Goal: Obtain resource: Download file/media

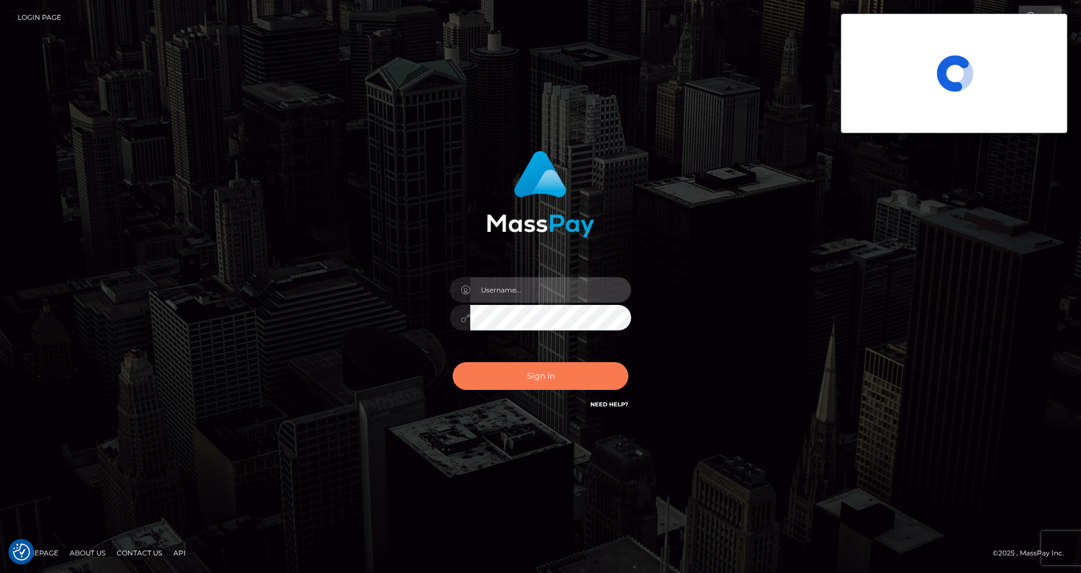
type input "cris.silversocial"
click at [500, 370] on button "Sign in" at bounding box center [541, 376] width 176 height 28
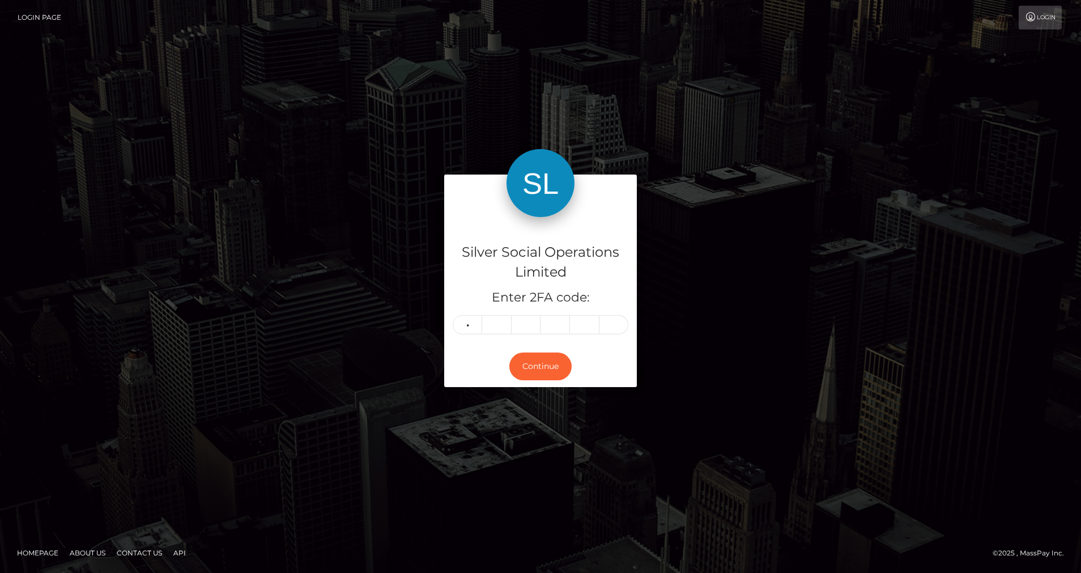
type input "9"
type input "4"
type input "5"
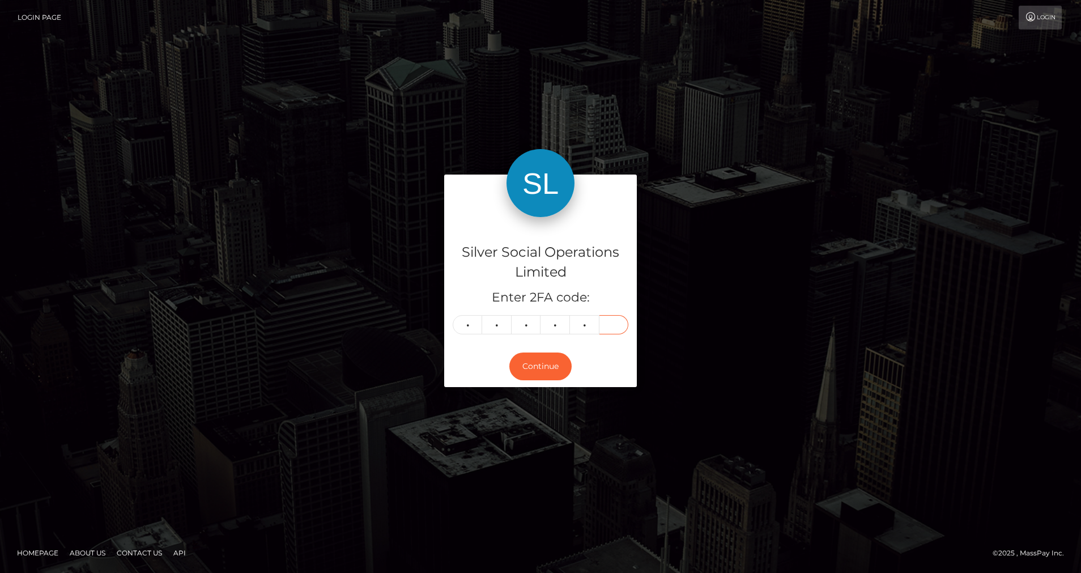
type input "7"
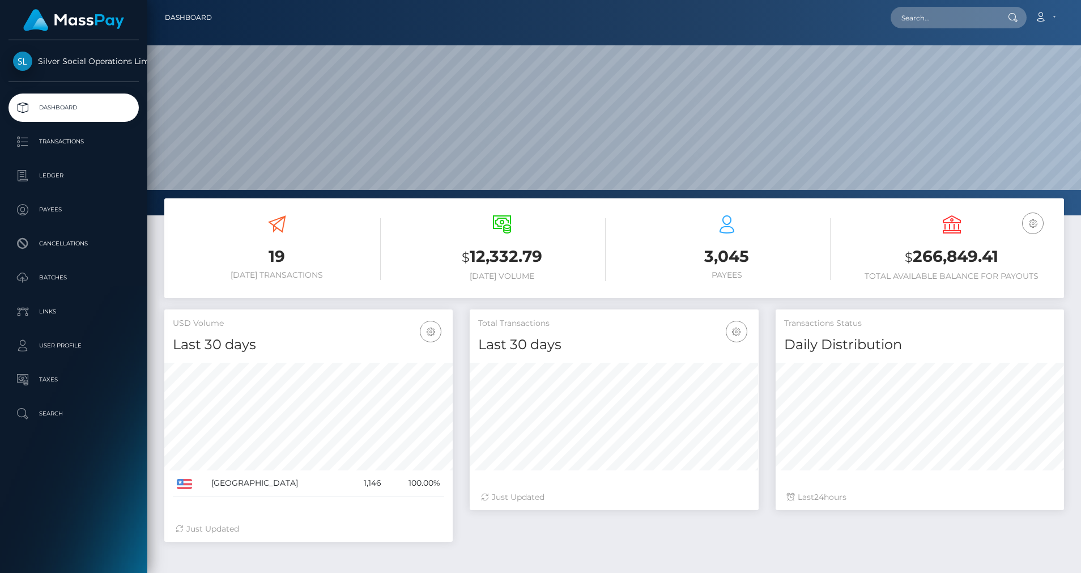
scroll to position [201, 289]
click at [58, 176] on p "Ledger" at bounding box center [73, 175] width 121 height 17
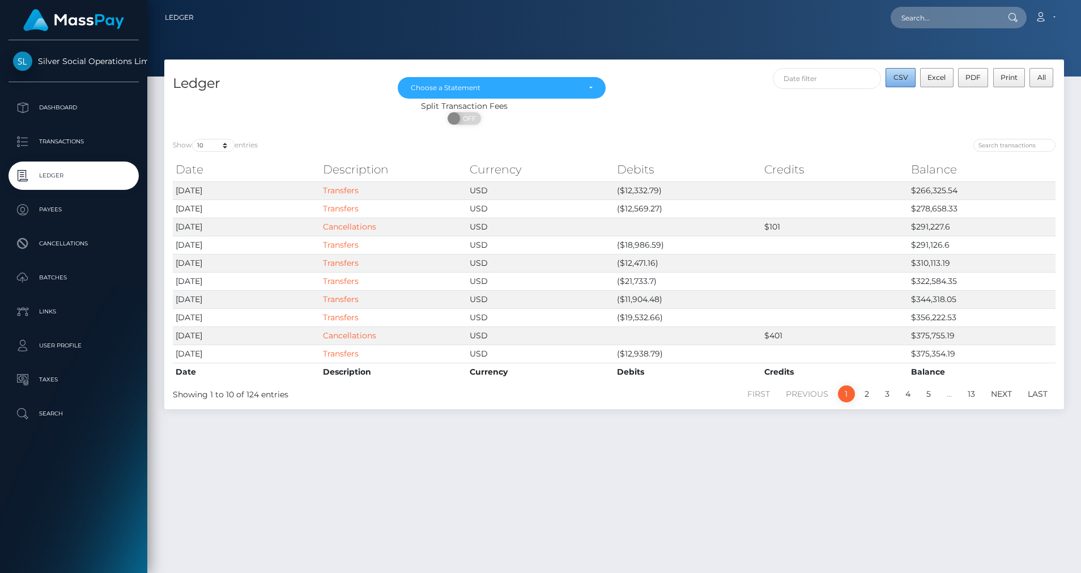
click at [903, 75] on span "CSV" at bounding box center [901, 77] width 15 height 9
click at [536, 84] on div "Choose a Statement" at bounding box center [495, 87] width 169 height 9
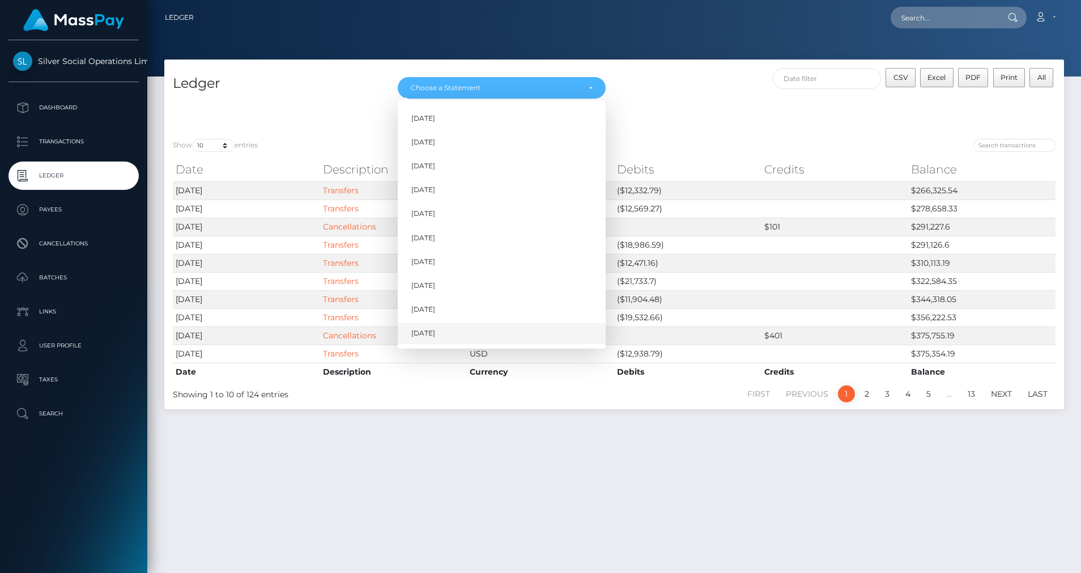
click at [432, 325] on link "Oct 2025" at bounding box center [502, 333] width 208 height 21
select select "Oct 2025"
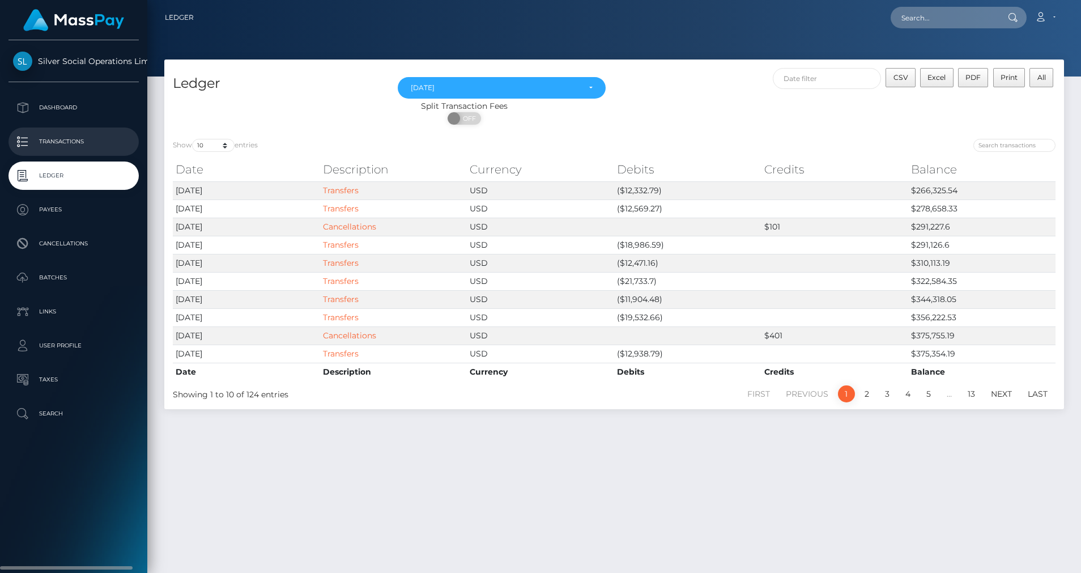
click at [61, 137] on p "Transactions" at bounding box center [73, 141] width 121 height 17
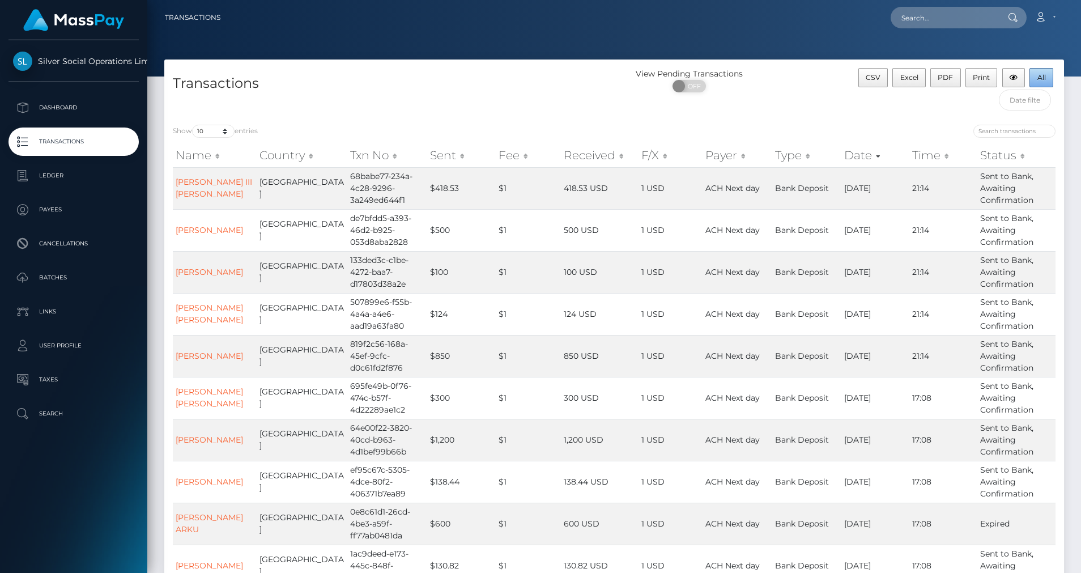
click at [1041, 82] on button "All" at bounding box center [1042, 77] width 24 height 19
